Goal: Information Seeking & Learning: Check status

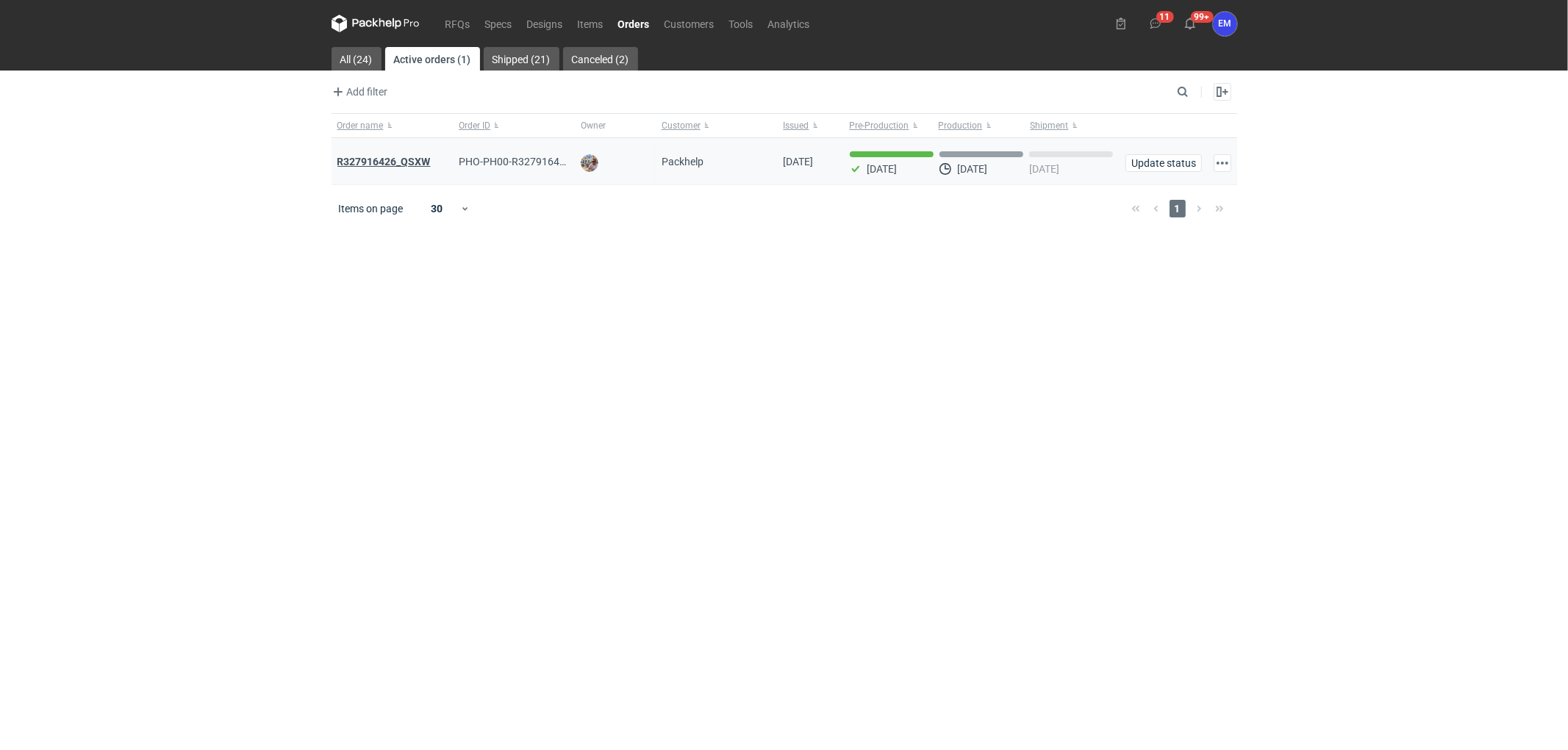
click at [415, 156] on strong "R327916426_QSXW" at bounding box center [384, 162] width 94 height 12
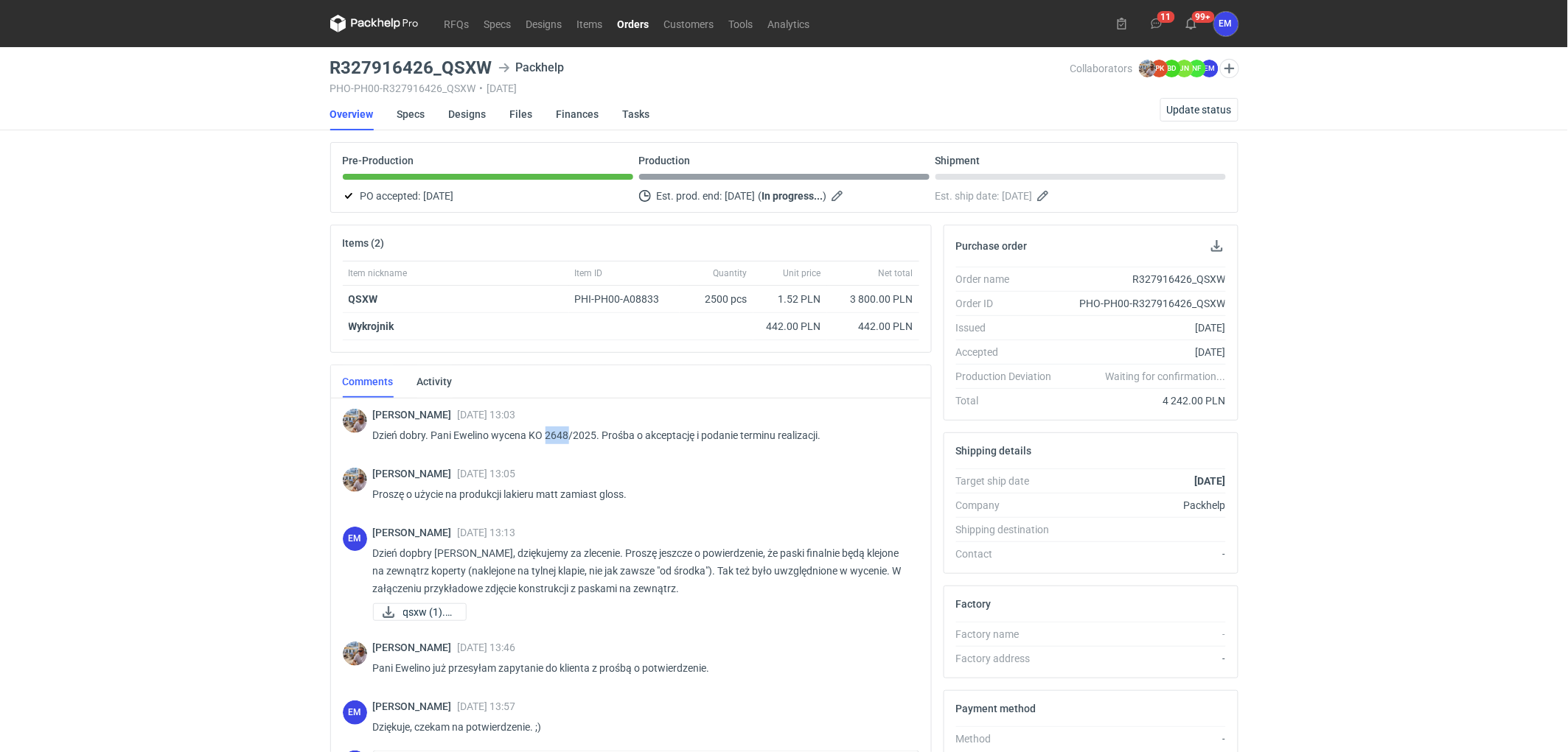
drag, startPoint x: 554, startPoint y: 437, endPoint x: 568, endPoint y: 437, distance: 14.0
click at [568, 437] on p "Dzień dobry. Pani Ewelino wycena KO 2648/2025. Prośba o akceptację i podanie te…" at bounding box center [641, 435] width 535 height 18
copy p "2648"
click at [107, 329] on div "RFQs Specs Designs Items Orders Customers Tools Analytics 11 99+ EM [PERSON_NAM…" at bounding box center [784, 376] width 1568 height 752
click at [459, 19] on link "RFQs" at bounding box center [456, 23] width 40 height 18
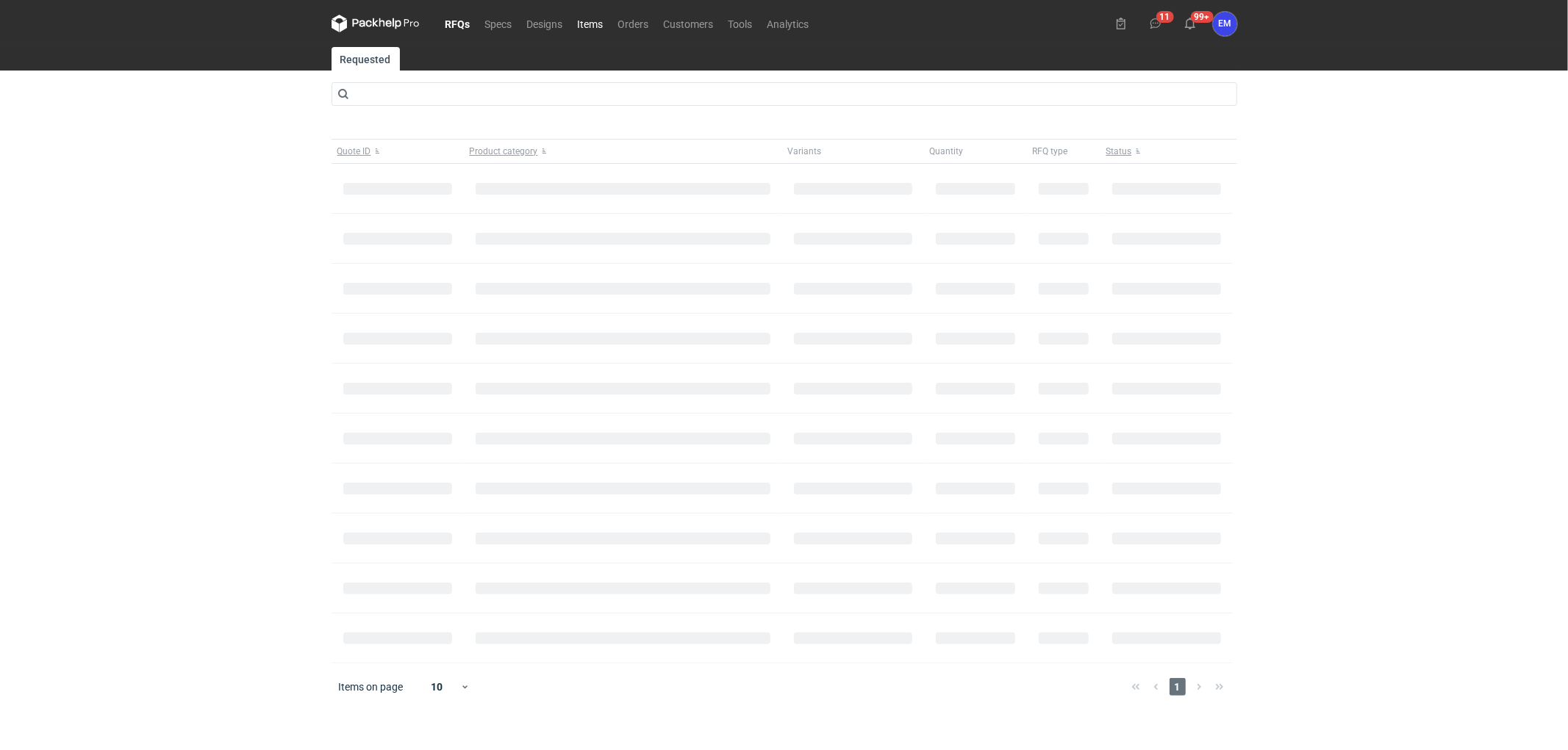
click at [586, 20] on link "Items" at bounding box center [590, 23] width 40 height 17
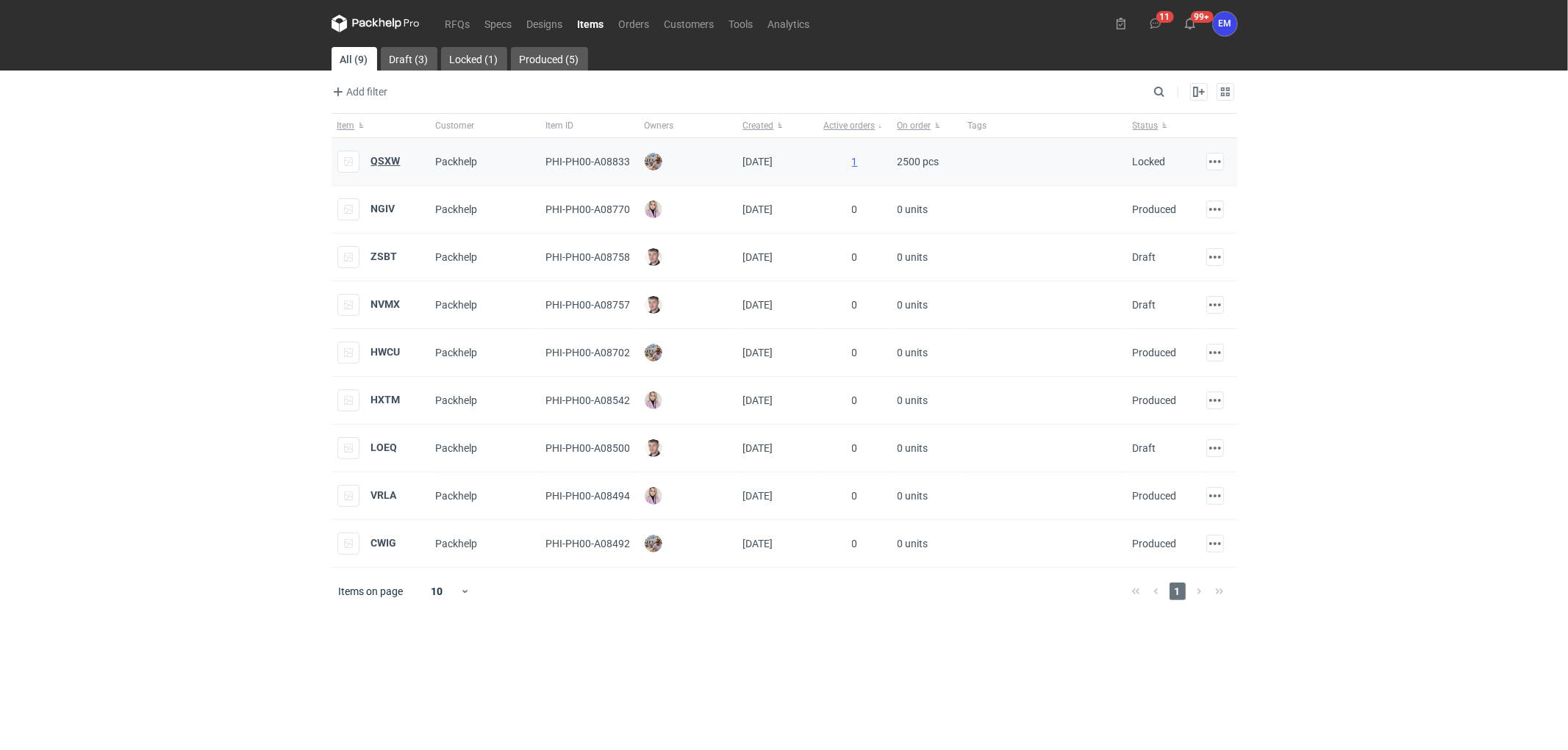
click at [394, 165] on strong "QSXW" at bounding box center [386, 161] width 29 height 12
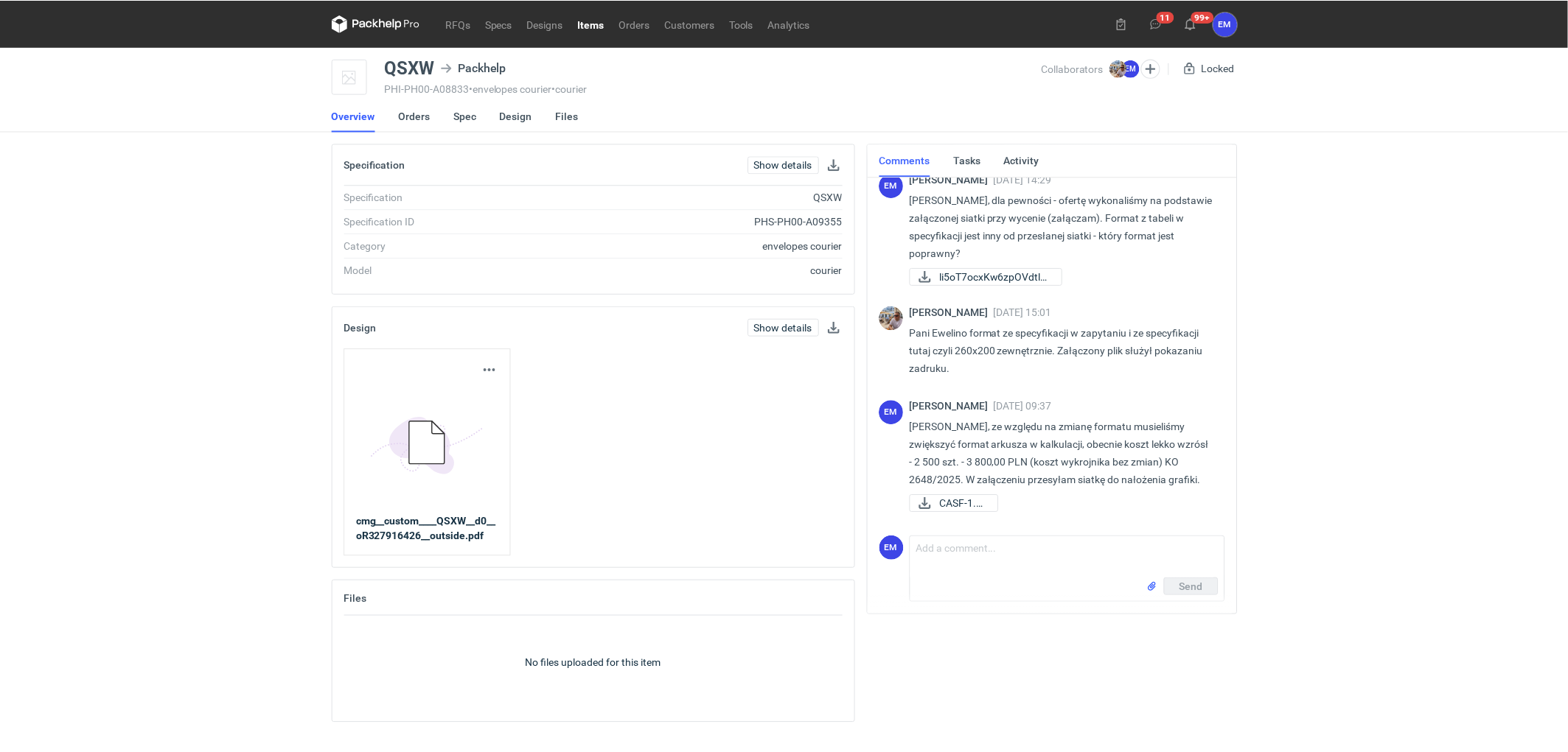
scroll to position [507, 0]
click at [627, 25] on link "Orders" at bounding box center [636, 23] width 46 height 18
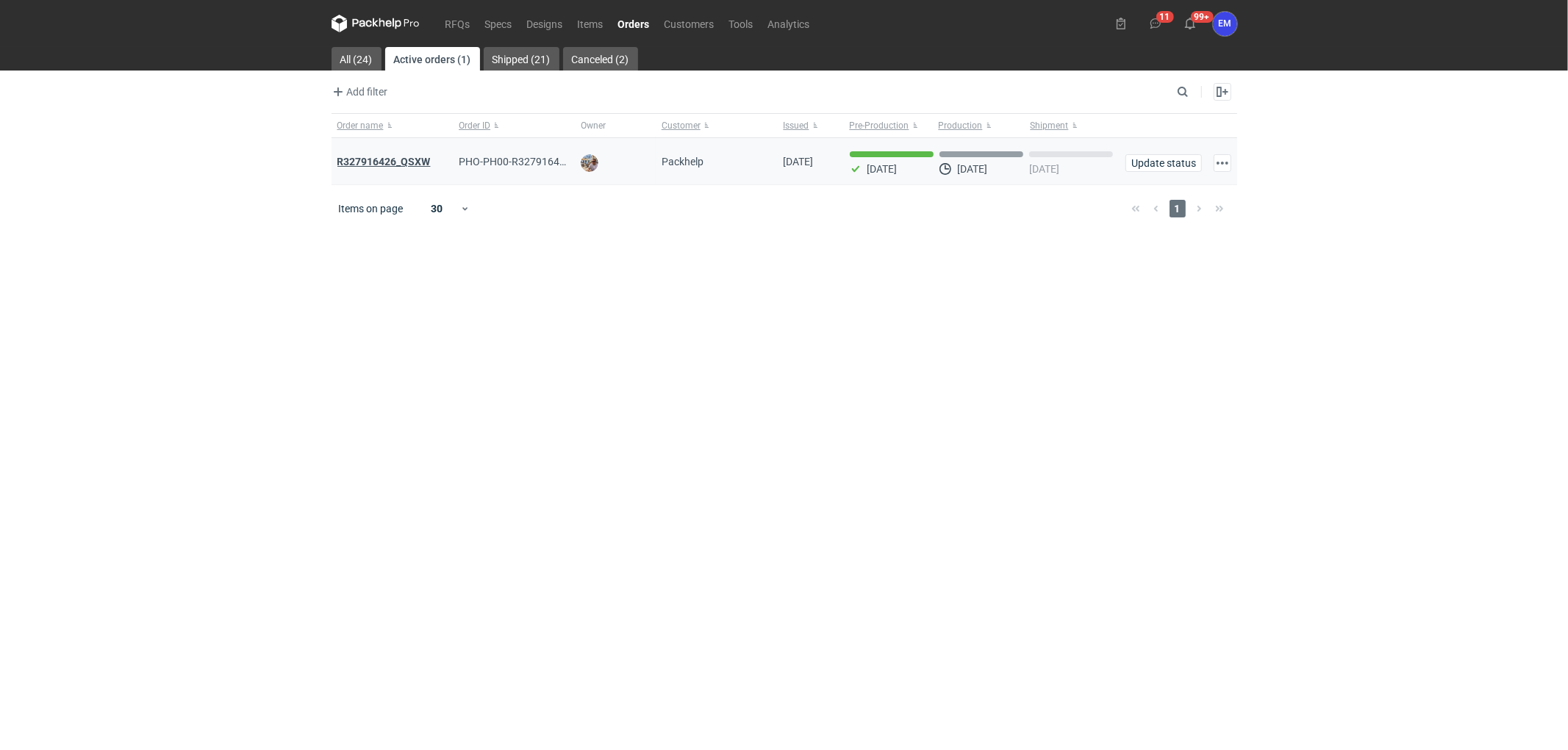
click at [416, 166] on strong "R327916426_QSXW" at bounding box center [384, 162] width 94 height 12
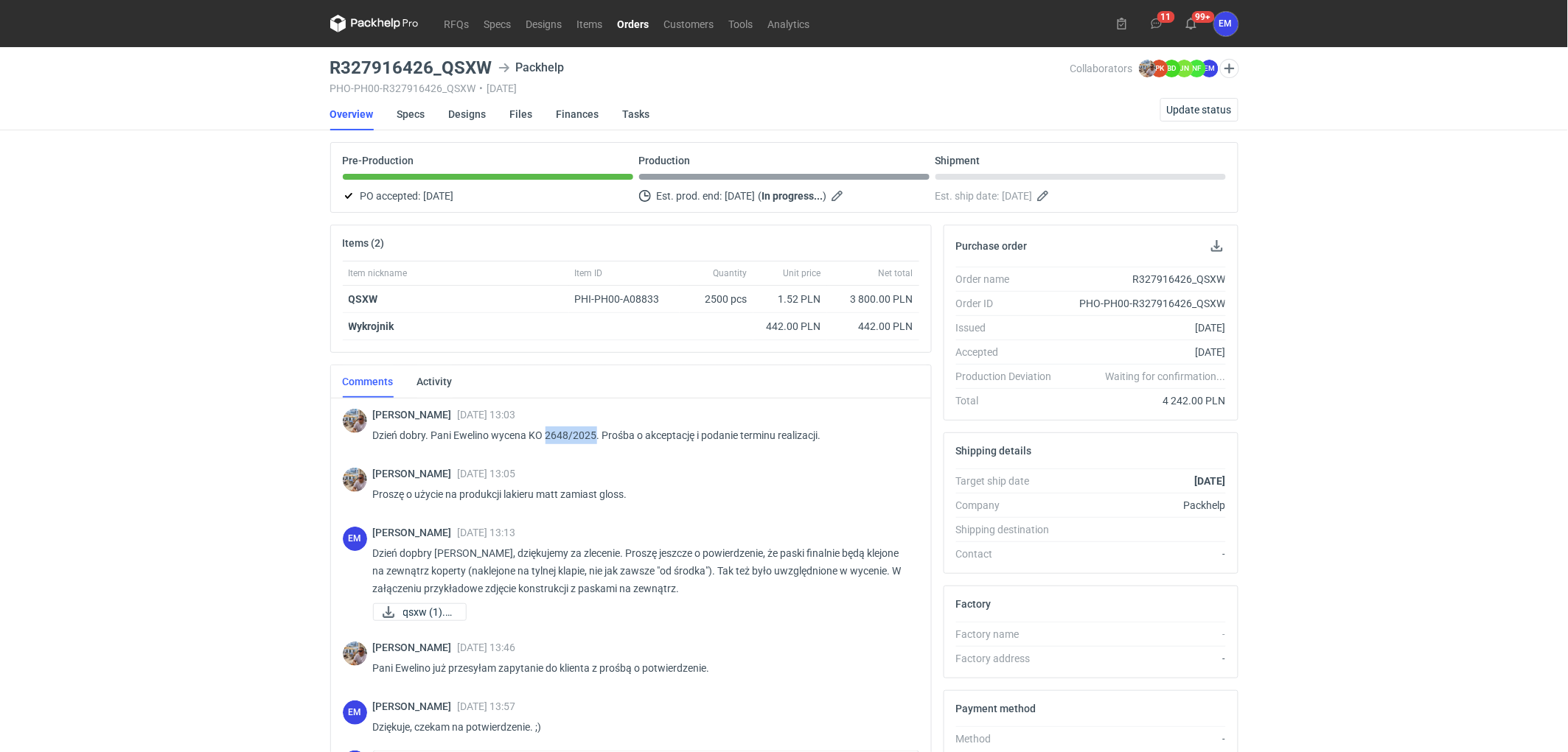
drag, startPoint x: 546, startPoint y: 432, endPoint x: 597, endPoint y: 429, distance: 51.1
click at [597, 429] on p "Dzień dobry. Pani Ewelino wycena KO 2648/2025. Prośba o akceptację i podanie te…" at bounding box center [641, 435] width 535 height 18
copy p "2648/2025"
drag, startPoint x: 128, startPoint y: 447, endPoint x: 127, endPoint y: 454, distance: 7.1
click at [130, 447] on div "RFQs Specs Designs Items Orders Customers Tools Analytics 11 99+ EM [PERSON_NAM…" at bounding box center [784, 376] width 1568 height 752
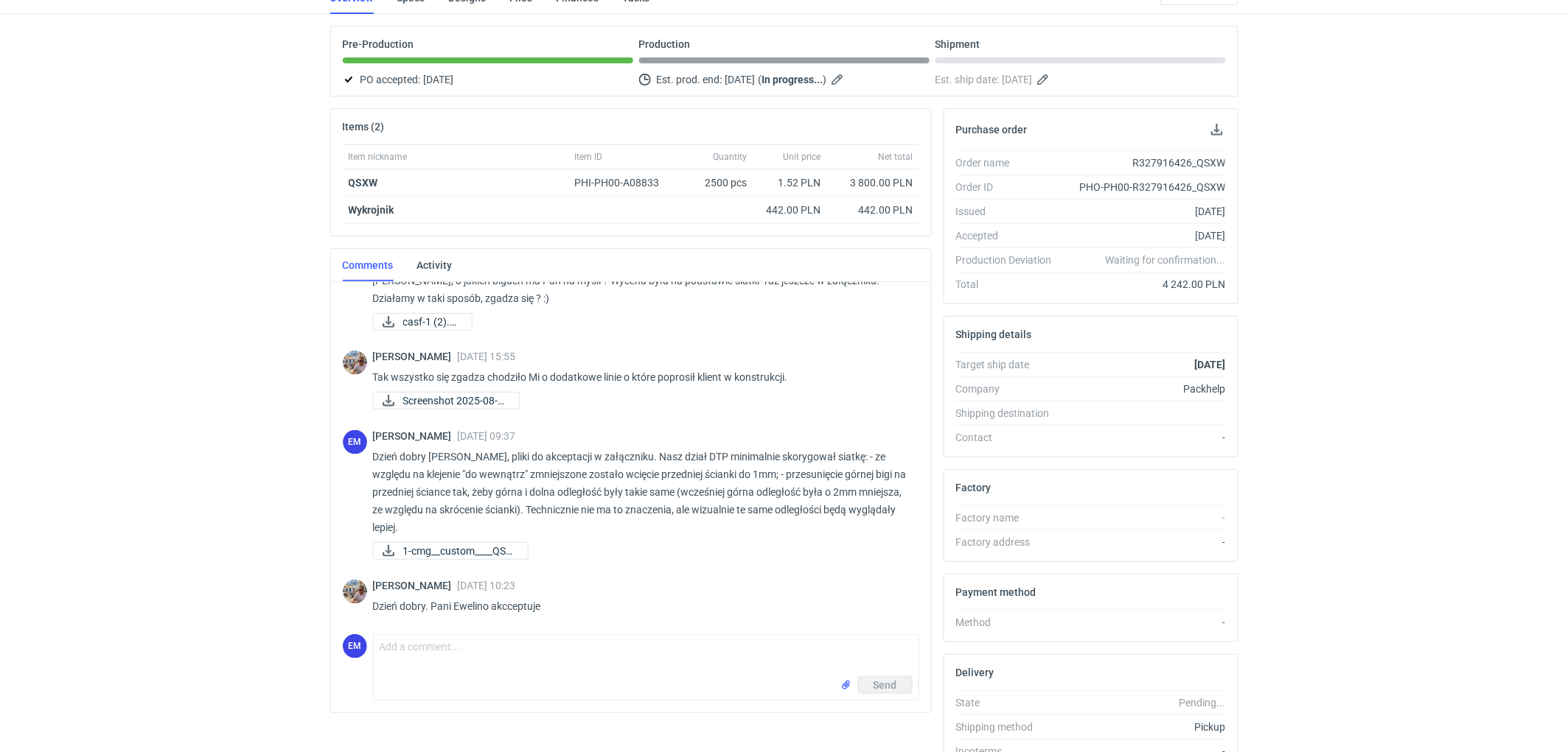
scroll to position [195, 0]
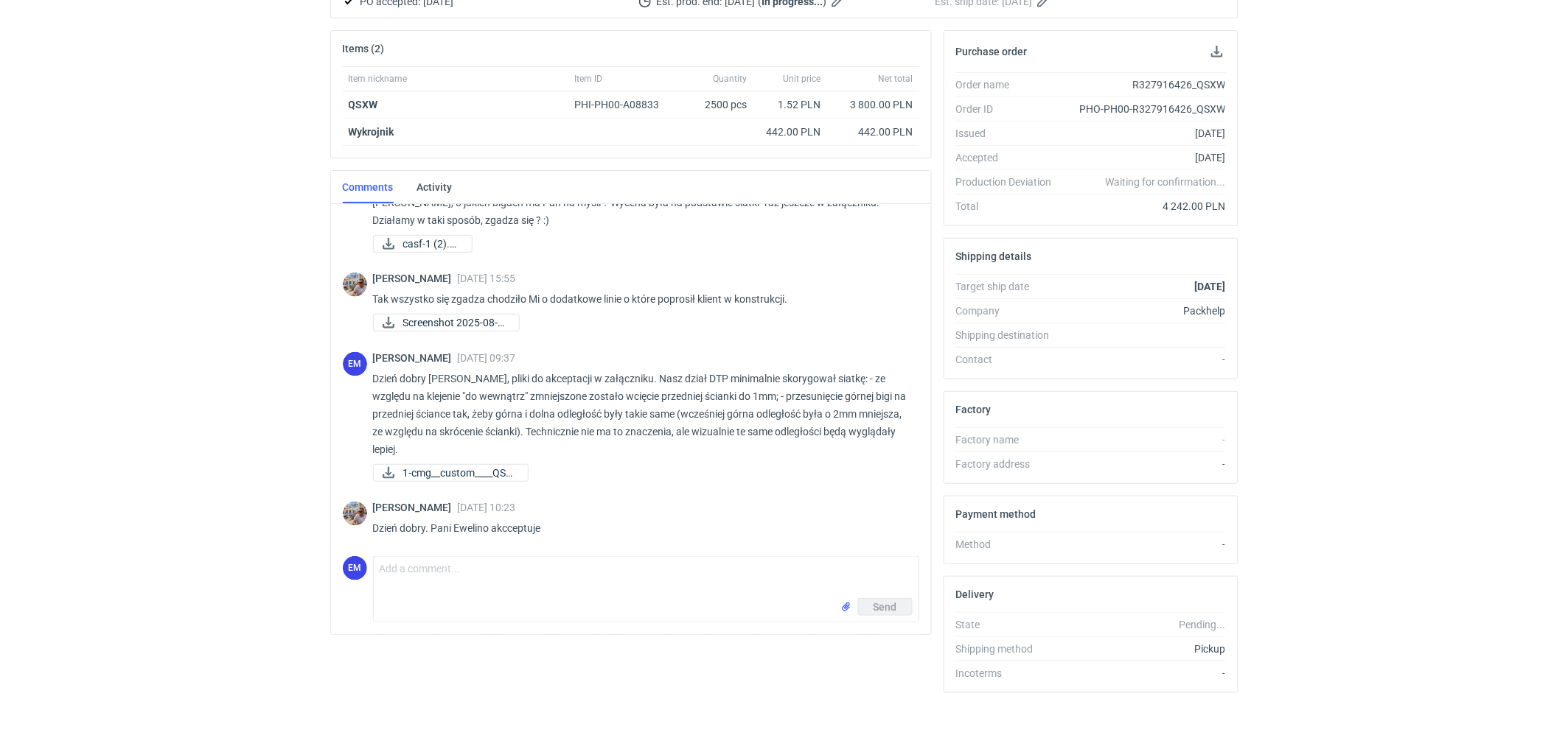
click at [189, 370] on div "RFQs Specs Designs Items Orders Customers Tools Analytics 11 99+ EM [PERSON_NAM…" at bounding box center [784, 182] width 1568 height 752
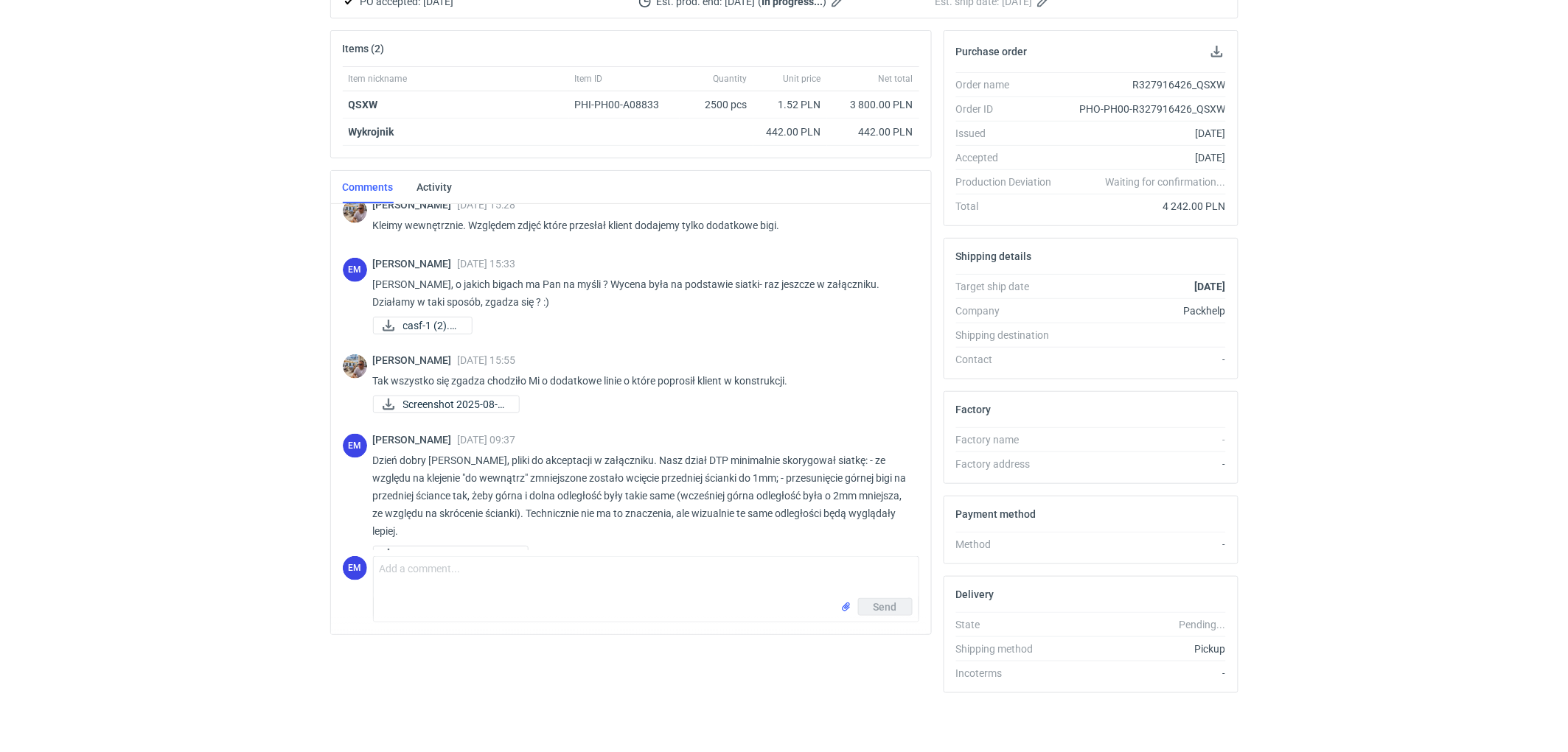
scroll to position [624, 0]
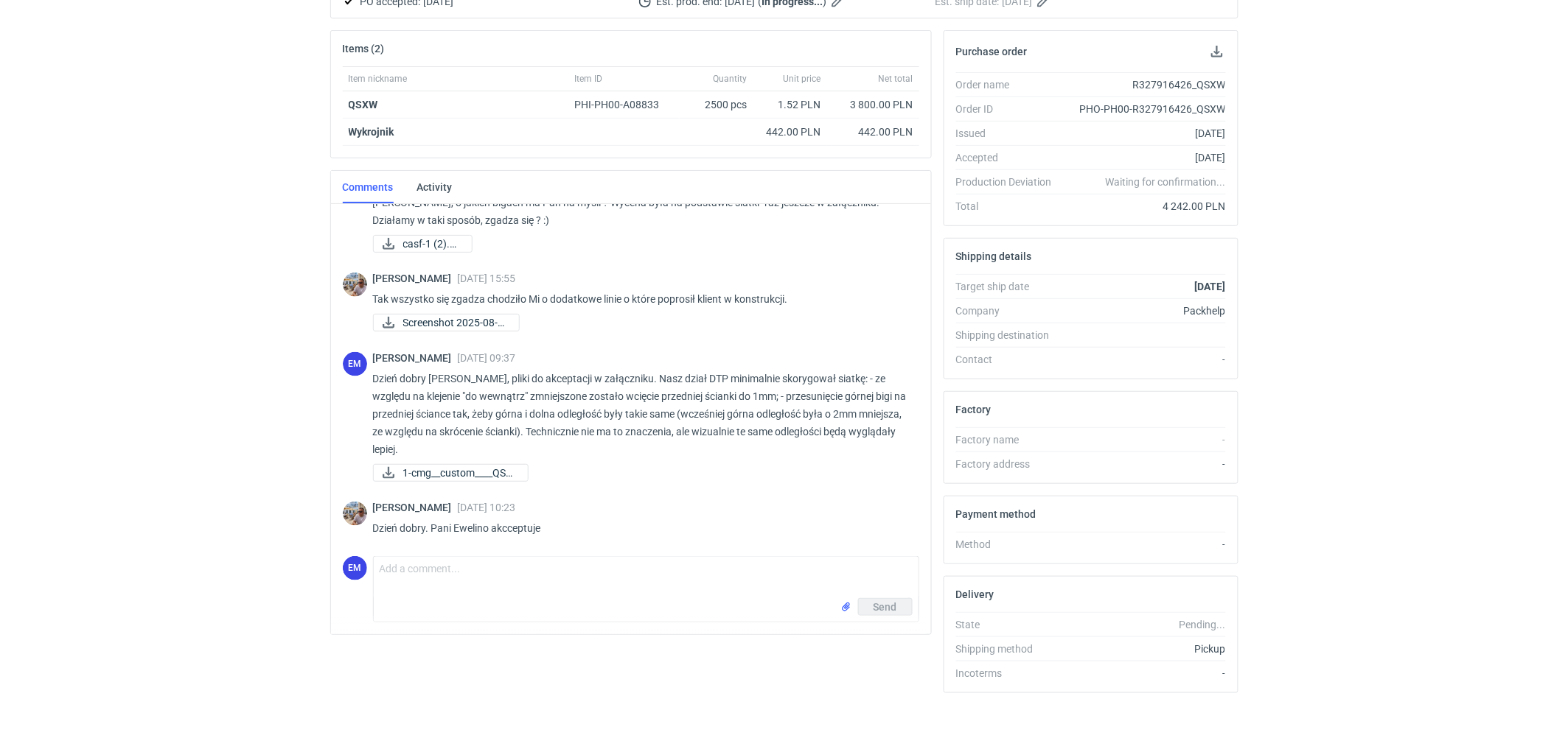
drag, startPoint x: 159, startPoint y: 388, endPoint x: 190, endPoint y: 383, distance: 31.4
click at [164, 388] on div "RFQs Specs Designs Items Orders Customers Tools Analytics 11 99+ EM [PERSON_NAM…" at bounding box center [784, 182] width 1568 height 752
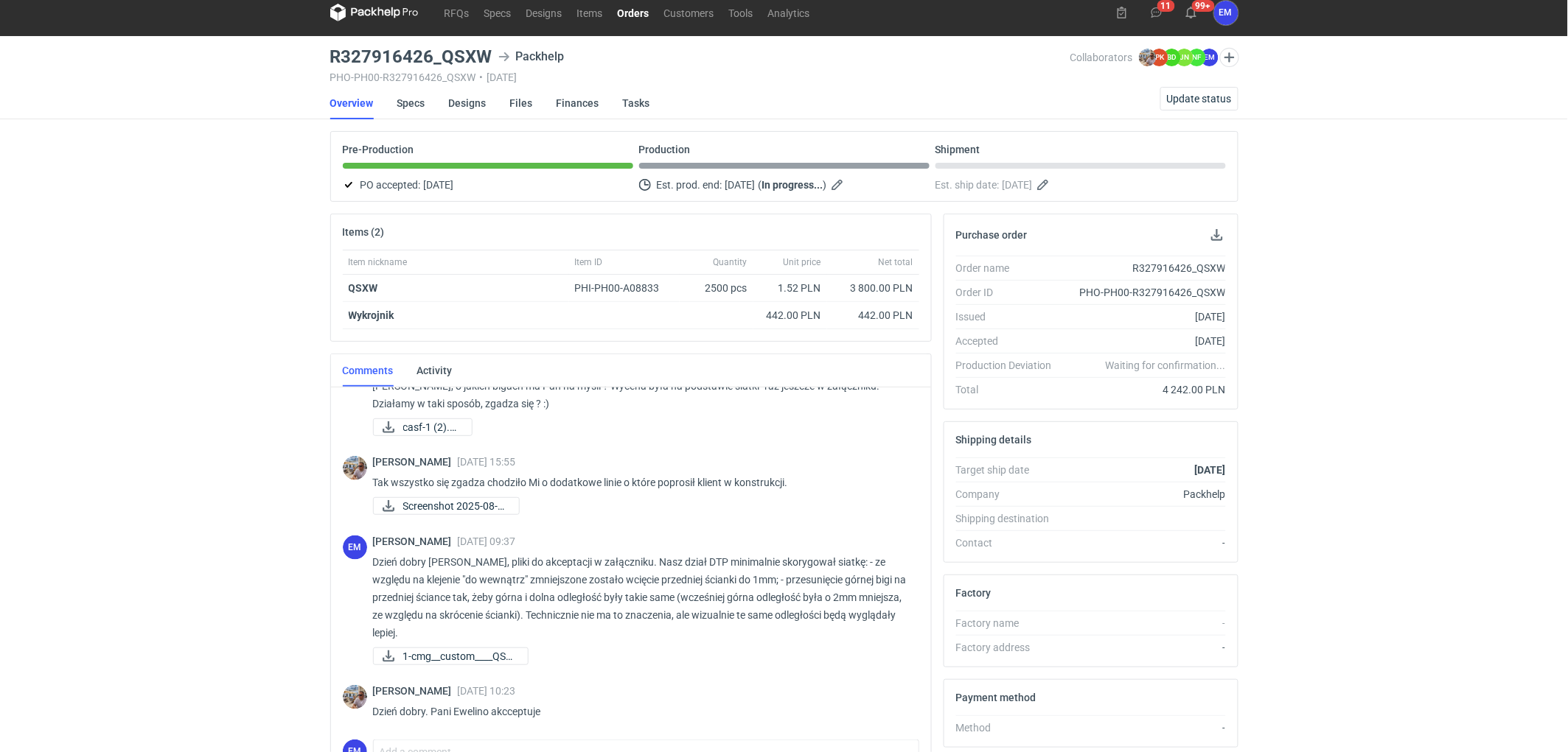
scroll to position [0, 0]
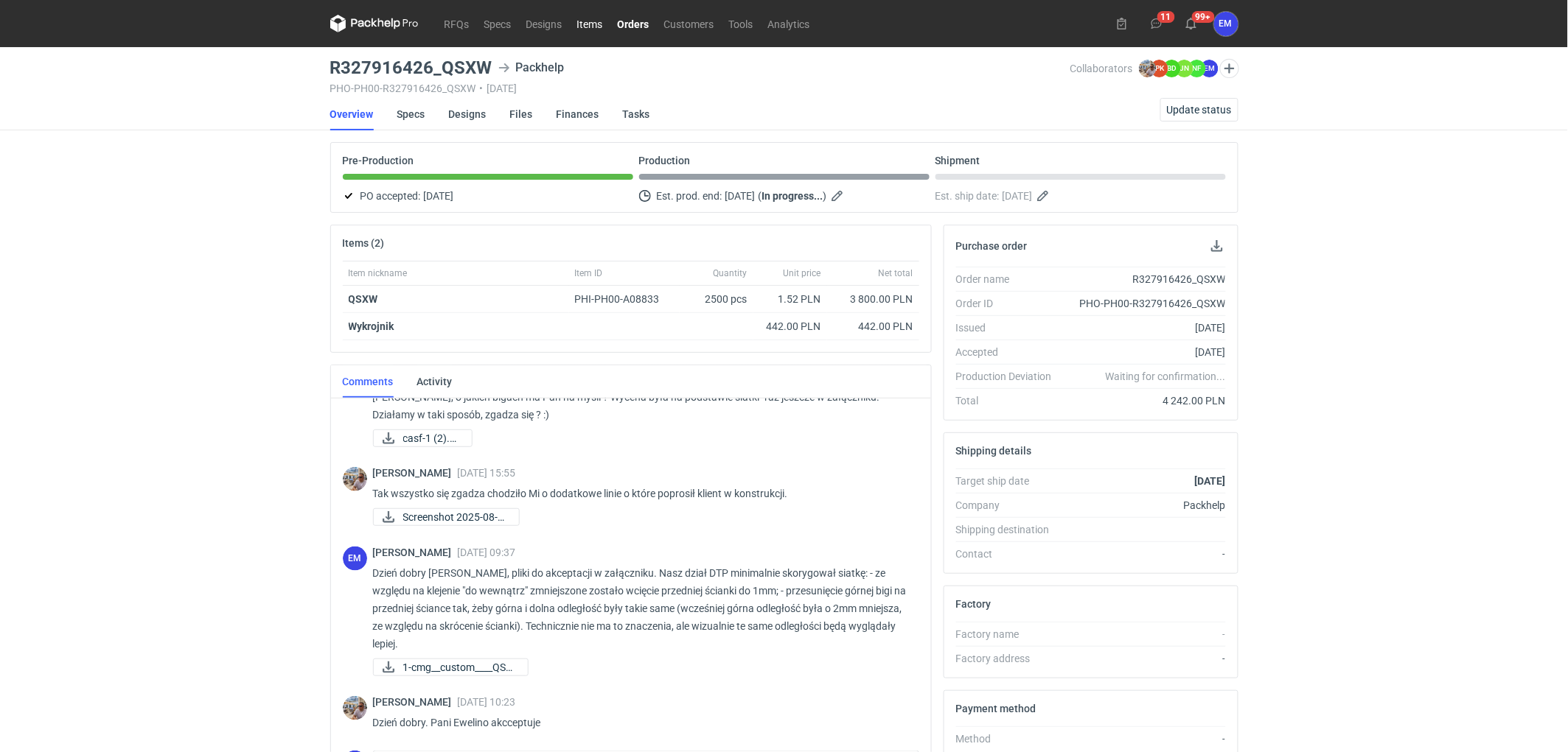
click at [590, 22] on link "Items" at bounding box center [590, 23] width 41 height 18
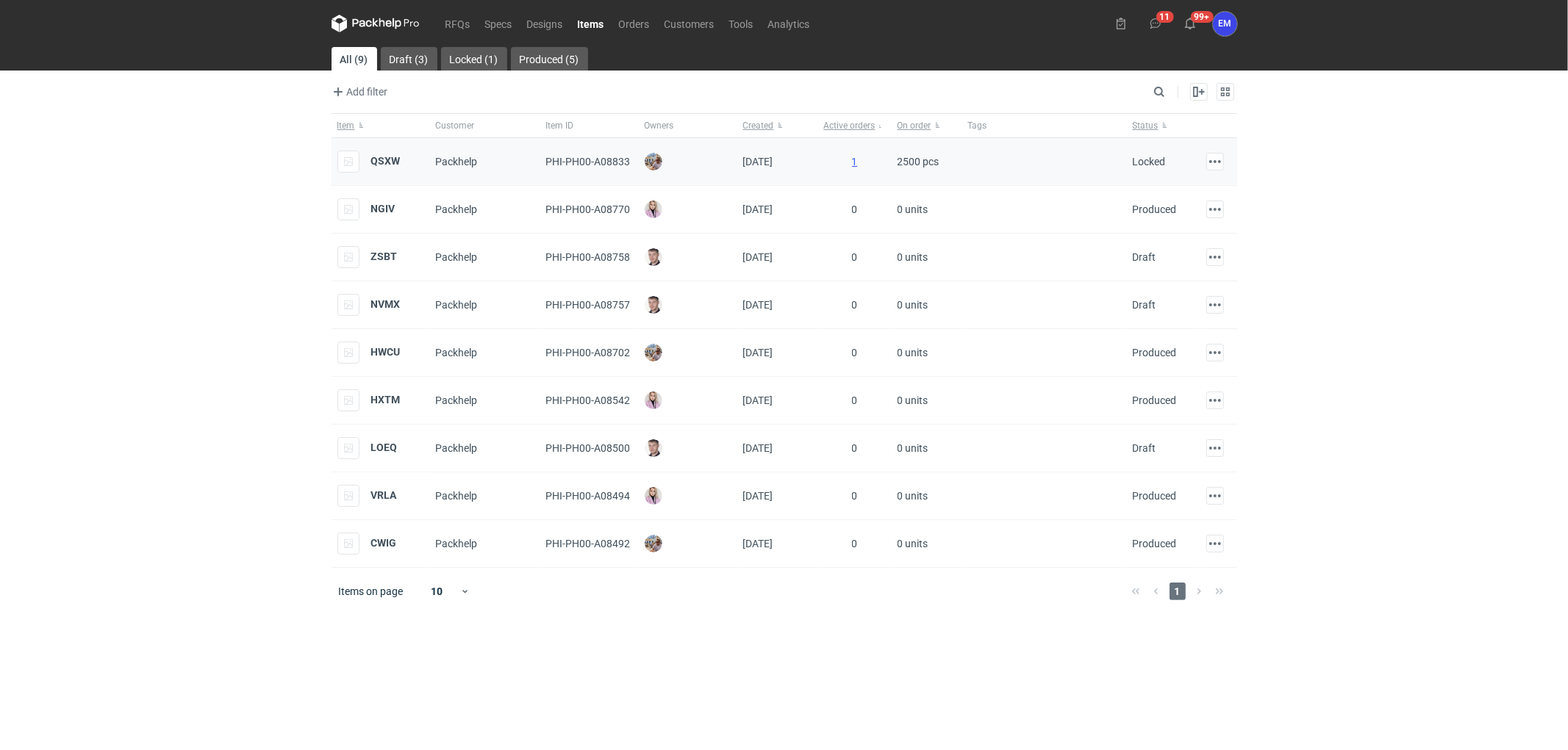
drag, startPoint x: 101, startPoint y: 236, endPoint x: 346, endPoint y: 156, distance: 257.7
click at [101, 236] on div "RFQs Specs Designs Items Orders Customers Tools Analytics 11 99+ EM [PERSON_NAM…" at bounding box center [784, 375] width 1568 height 750
click at [449, 24] on link "RFQs" at bounding box center [458, 23] width 40 height 17
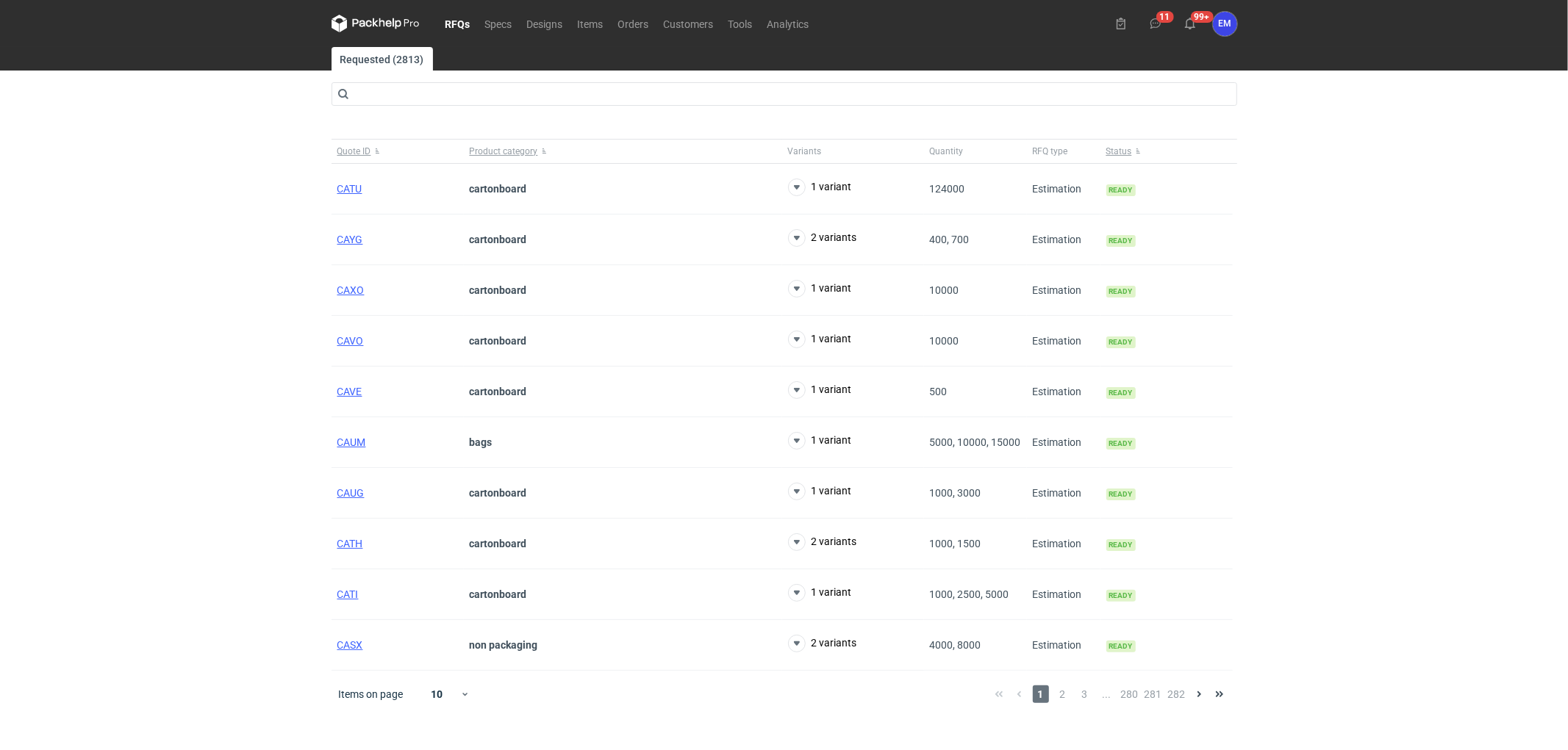
drag, startPoint x: 184, startPoint y: 383, endPoint x: 180, endPoint y: 405, distance: 22.4
click at [185, 383] on div "RFQs Specs Designs Items Orders Customers Tools Analytics 11 99+ EM [PERSON_NAM…" at bounding box center [784, 375] width 1568 height 750
click at [344, 446] on span "CAUM" at bounding box center [351, 442] width 28 height 12
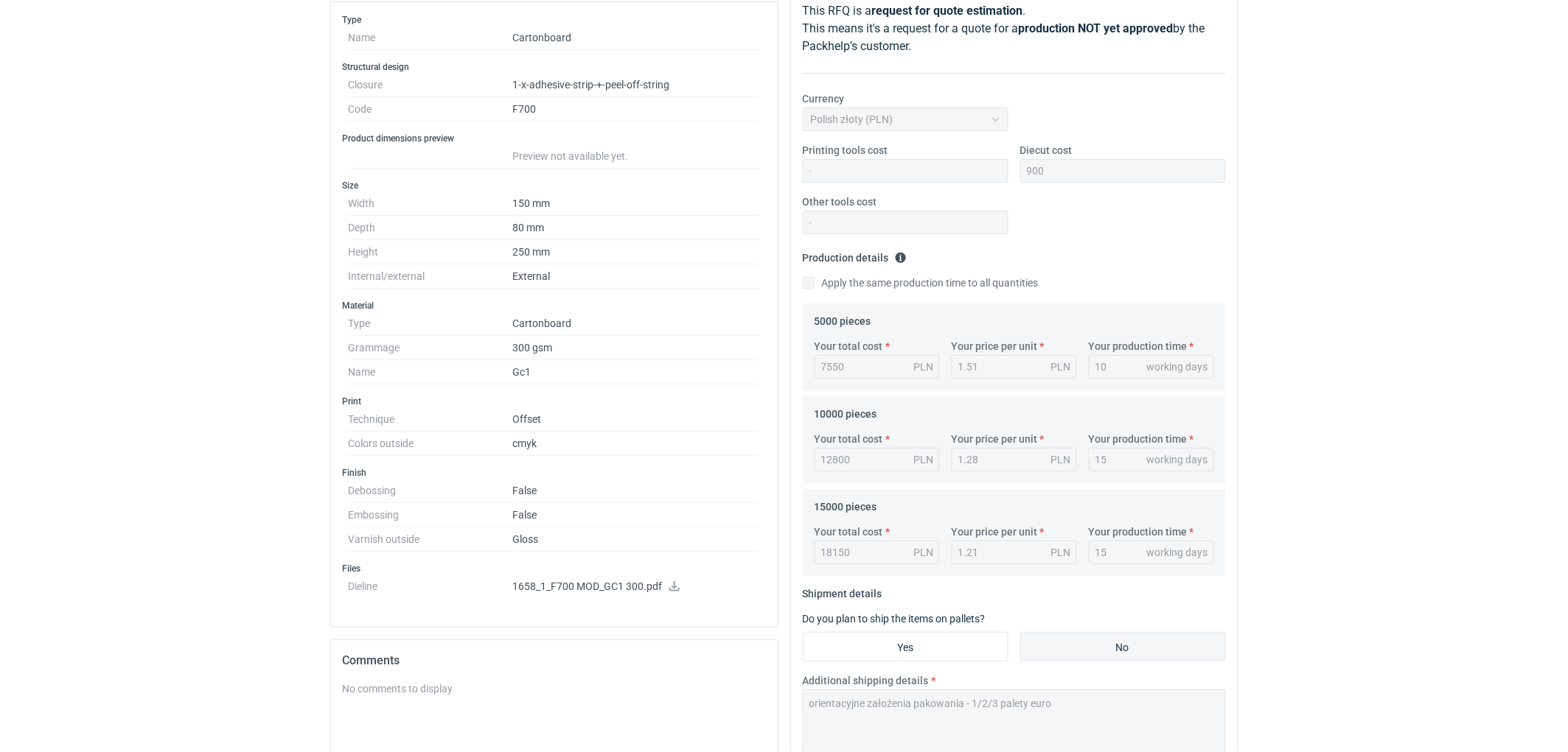
scroll to position [409, 0]
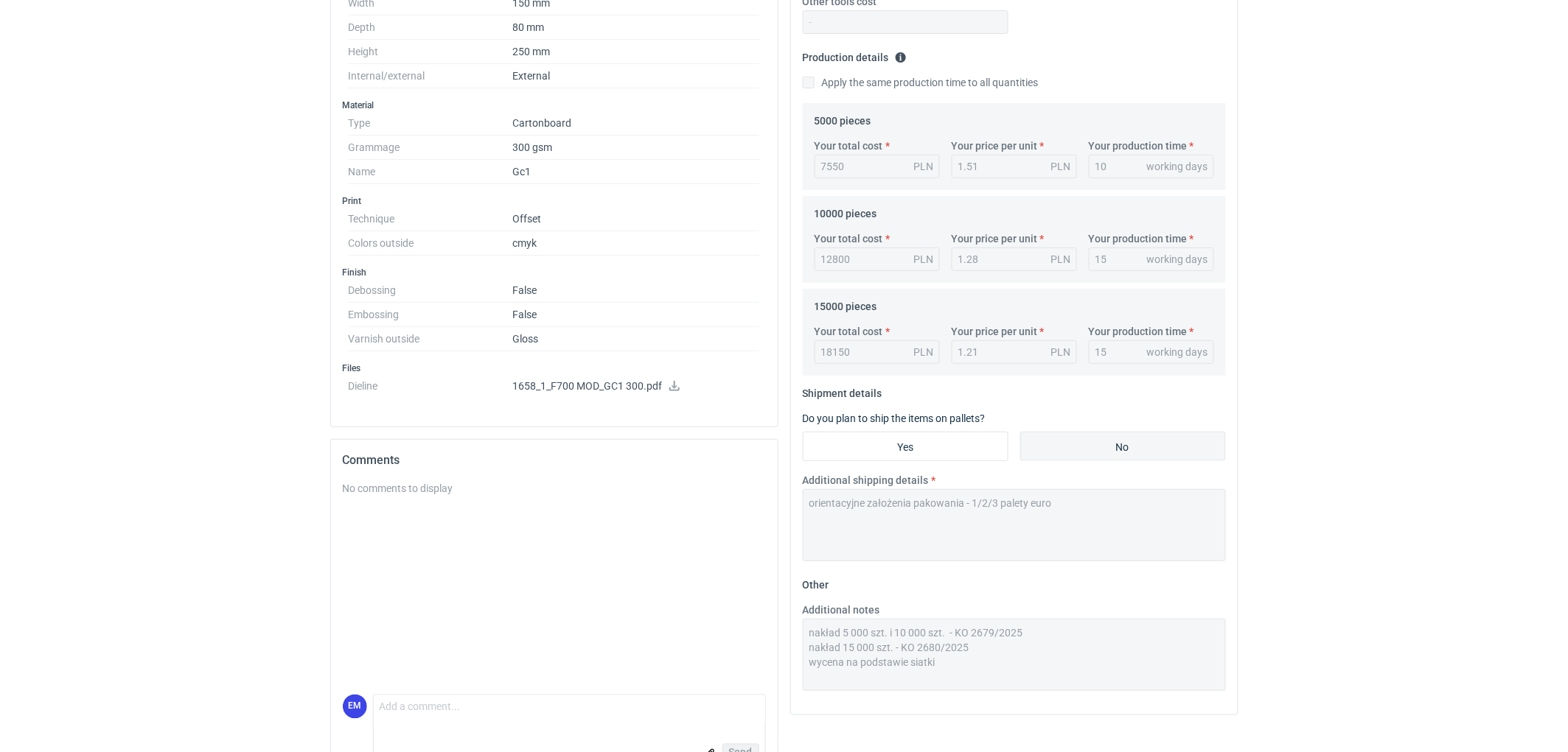
click at [677, 388] on icon at bounding box center [674, 385] width 12 height 10
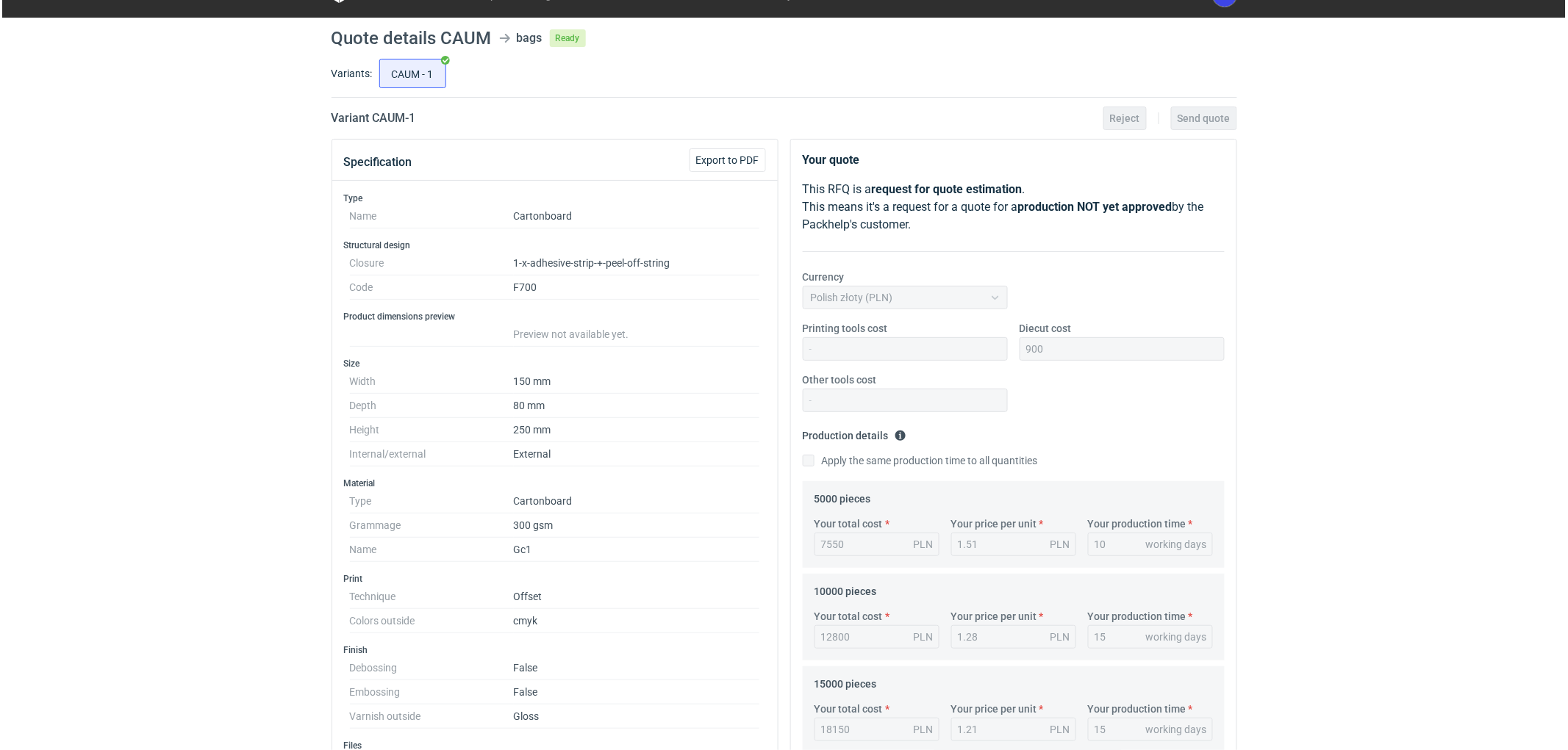
scroll to position [0, 0]
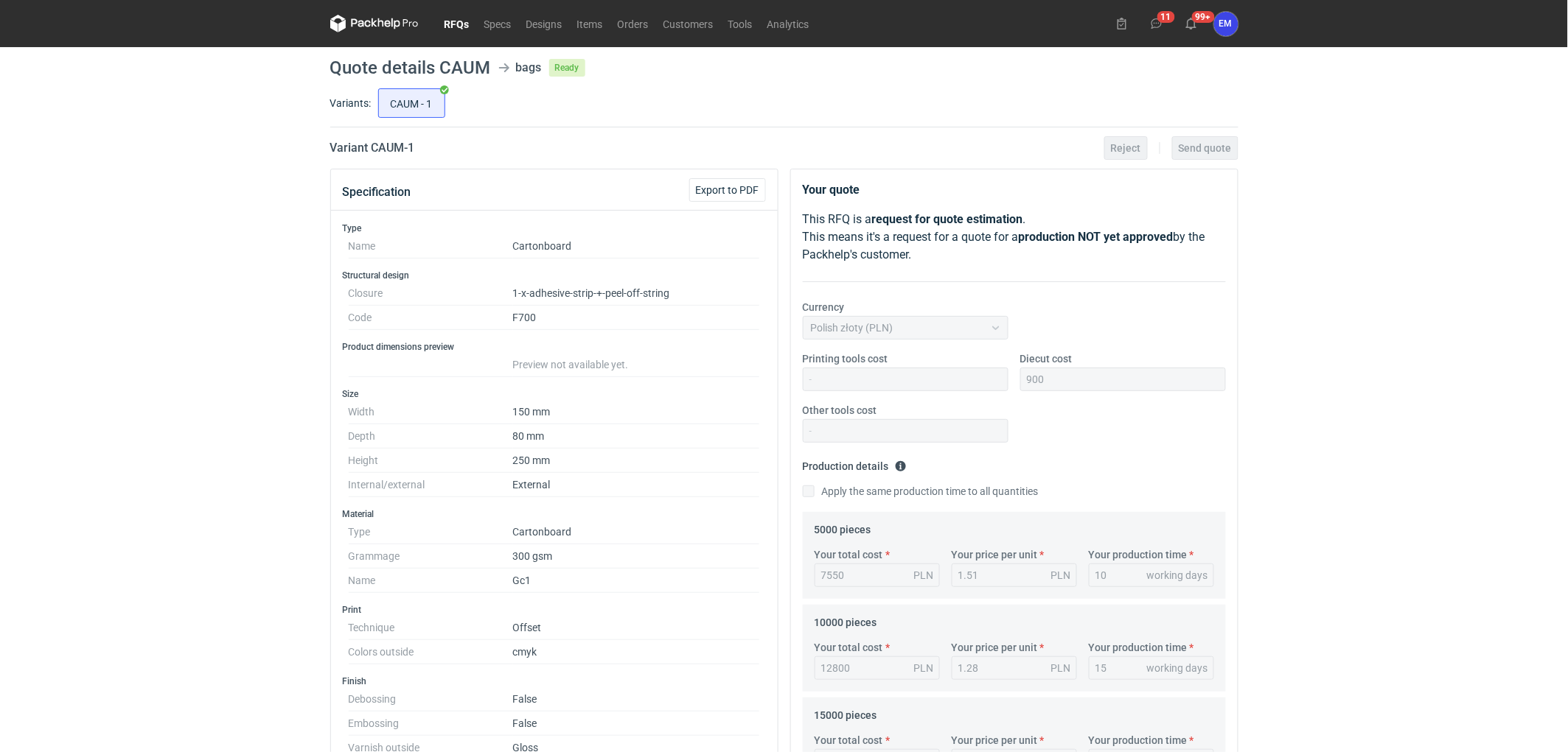
click at [454, 19] on link "RFQs" at bounding box center [456, 23] width 40 height 18
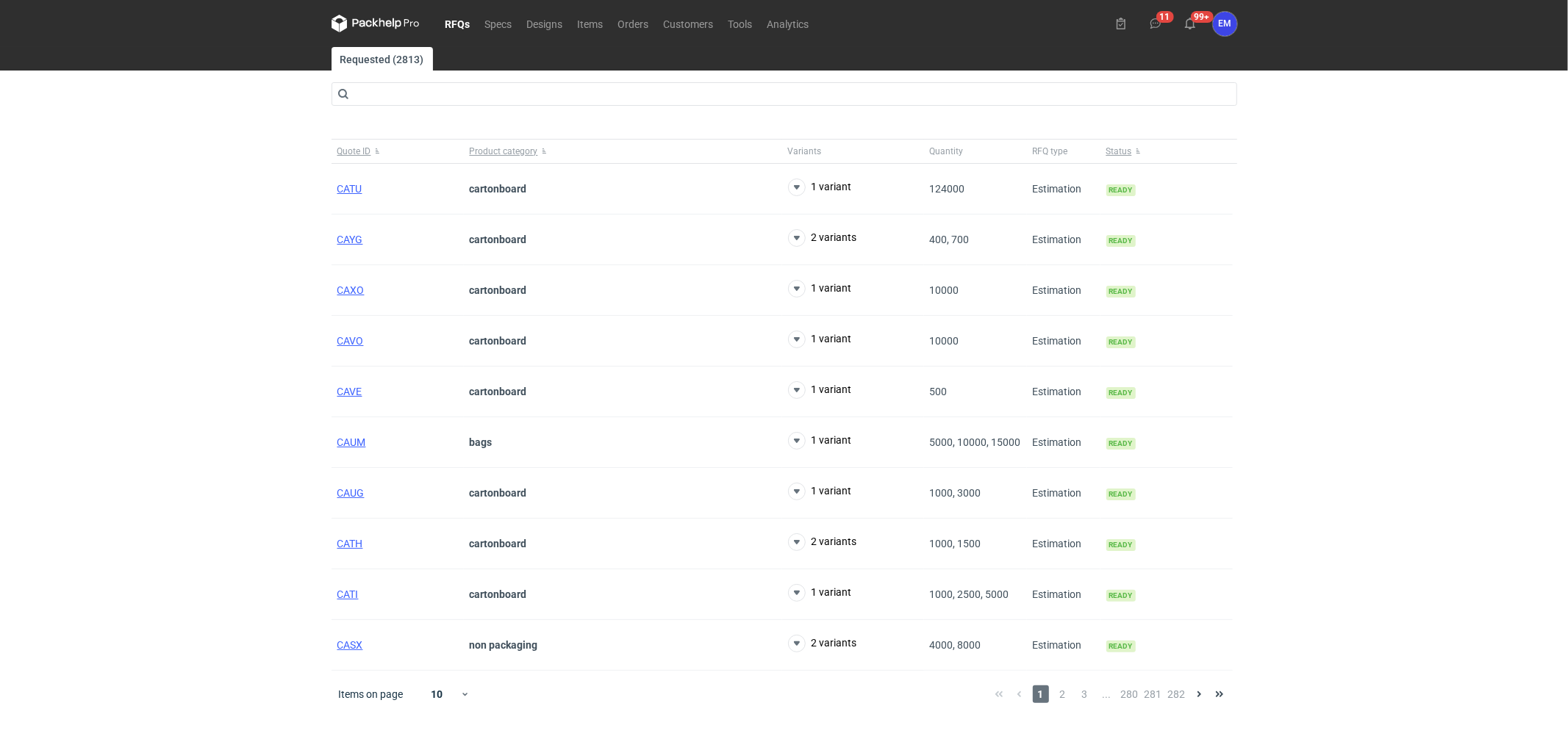
click at [142, 335] on div "RFQs Specs Designs Items Orders Customers Tools Analytics 11 99+ EM [PERSON_NAM…" at bounding box center [784, 375] width 1568 height 750
drag, startPoint x: 100, startPoint y: 405, endPoint x: 226, endPoint y: 53, distance: 373.9
click at [129, 341] on div "RFQs Specs Designs Items Orders Customers Tools Analytics 11 99+ EM [PERSON_NAM…" at bounding box center [784, 375] width 1568 height 750
